Goal: Information Seeking & Learning: Learn about a topic

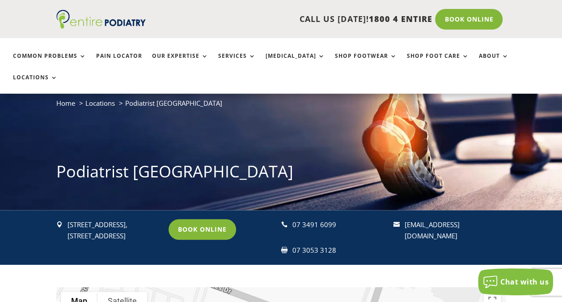
scroll to position [78, 0]
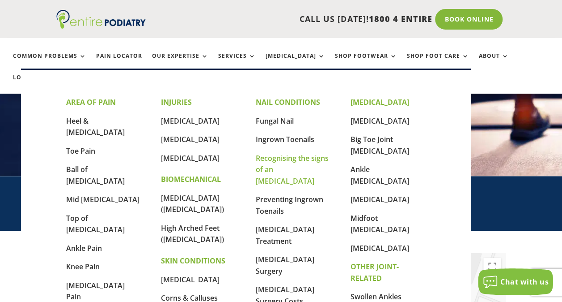
click at [284, 160] on link "Recognising the signs of an [MEDICAL_DATA]" at bounding box center [292, 169] width 73 height 33
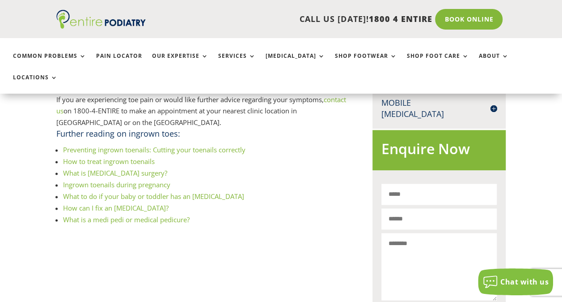
scroll to position [505, 0]
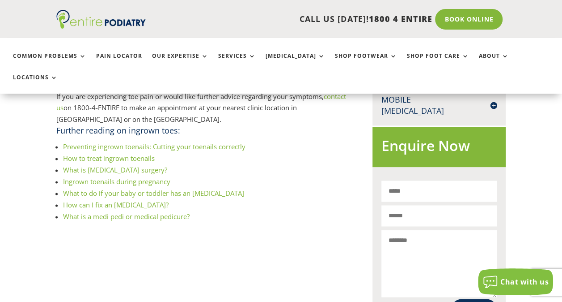
click at [89, 142] on link "Preventing ingrown toenails: Cutting your toenails correctly" at bounding box center [154, 146] width 183 height 9
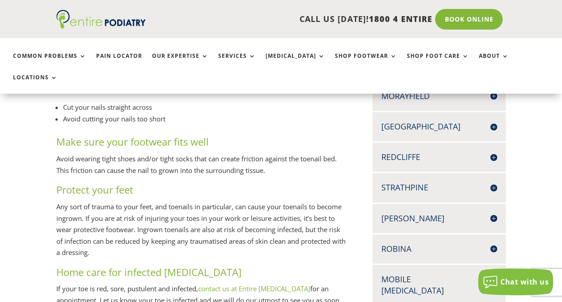
scroll to position [327, 0]
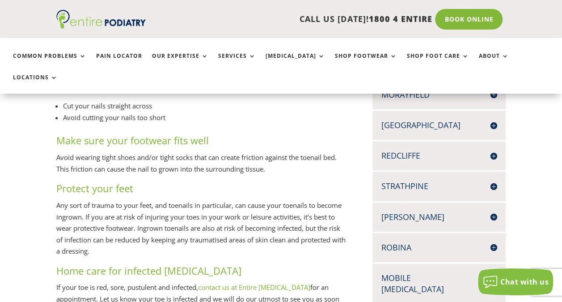
click at [4, 222] on div "Ingrown toenail self care Many cases of ingrown toenails occur due to an inheri…" at bounding box center [281, 299] width 562 height 745
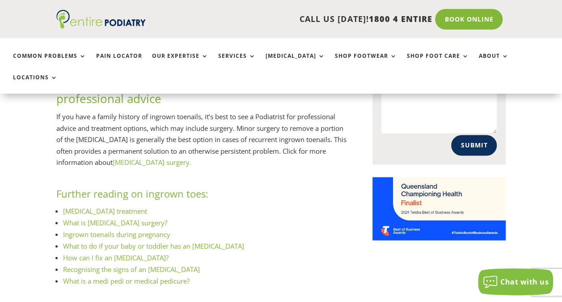
scroll to position [669, 0]
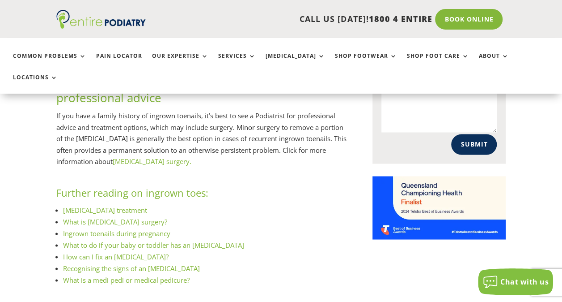
click at [67, 251] on link "How can I fix an ingrown toenail?" at bounding box center [116, 255] width 106 height 9
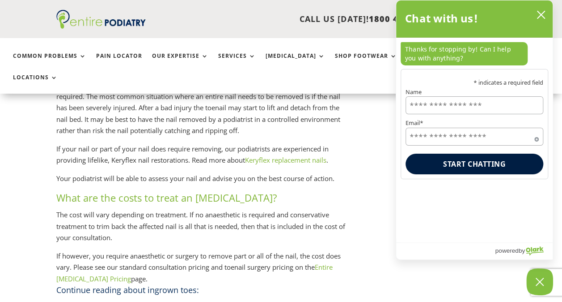
scroll to position [1452, 0]
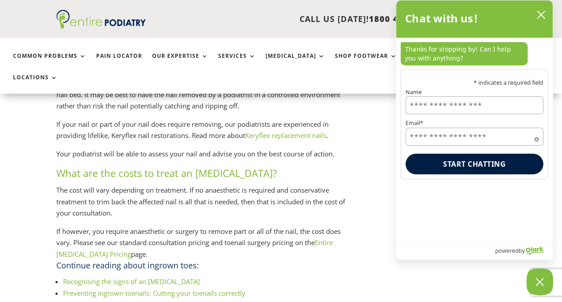
click at [328, 238] on link "Entire Podiatry Pricing" at bounding box center [194, 248] width 277 height 21
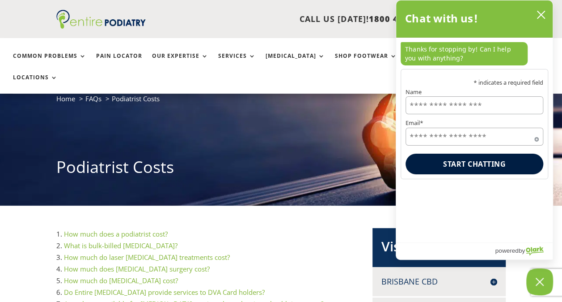
scroll to position [52, 0]
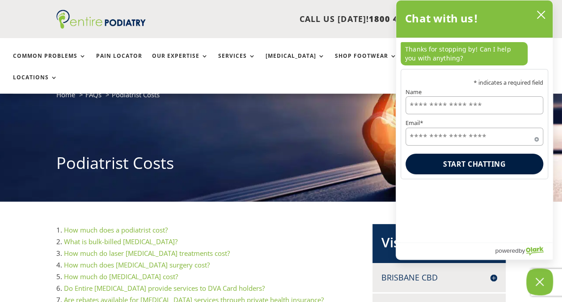
click at [128, 225] on link "How much does a podiatrist cost?" at bounding box center [116, 229] width 104 height 9
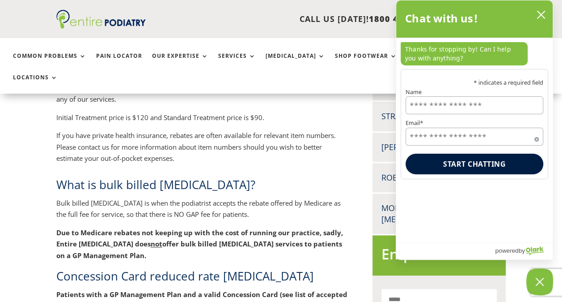
scroll to position [402, 0]
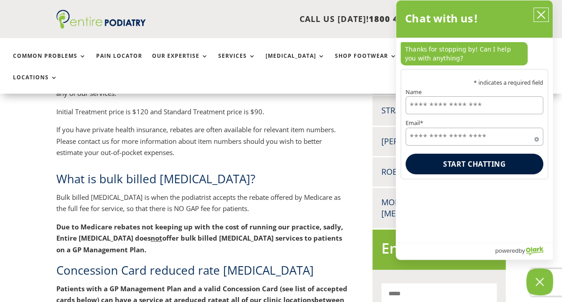
click at [541, 13] on icon "close chatbox" at bounding box center [541, 14] width 7 height 7
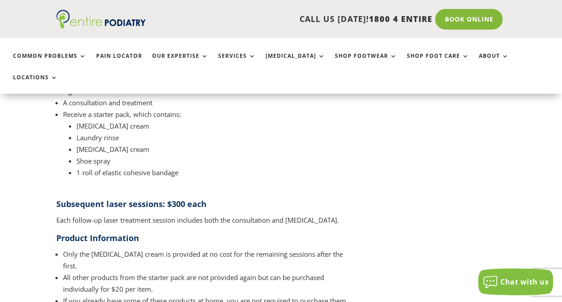
scroll to position [1204, 0]
